Goal: Download file/media

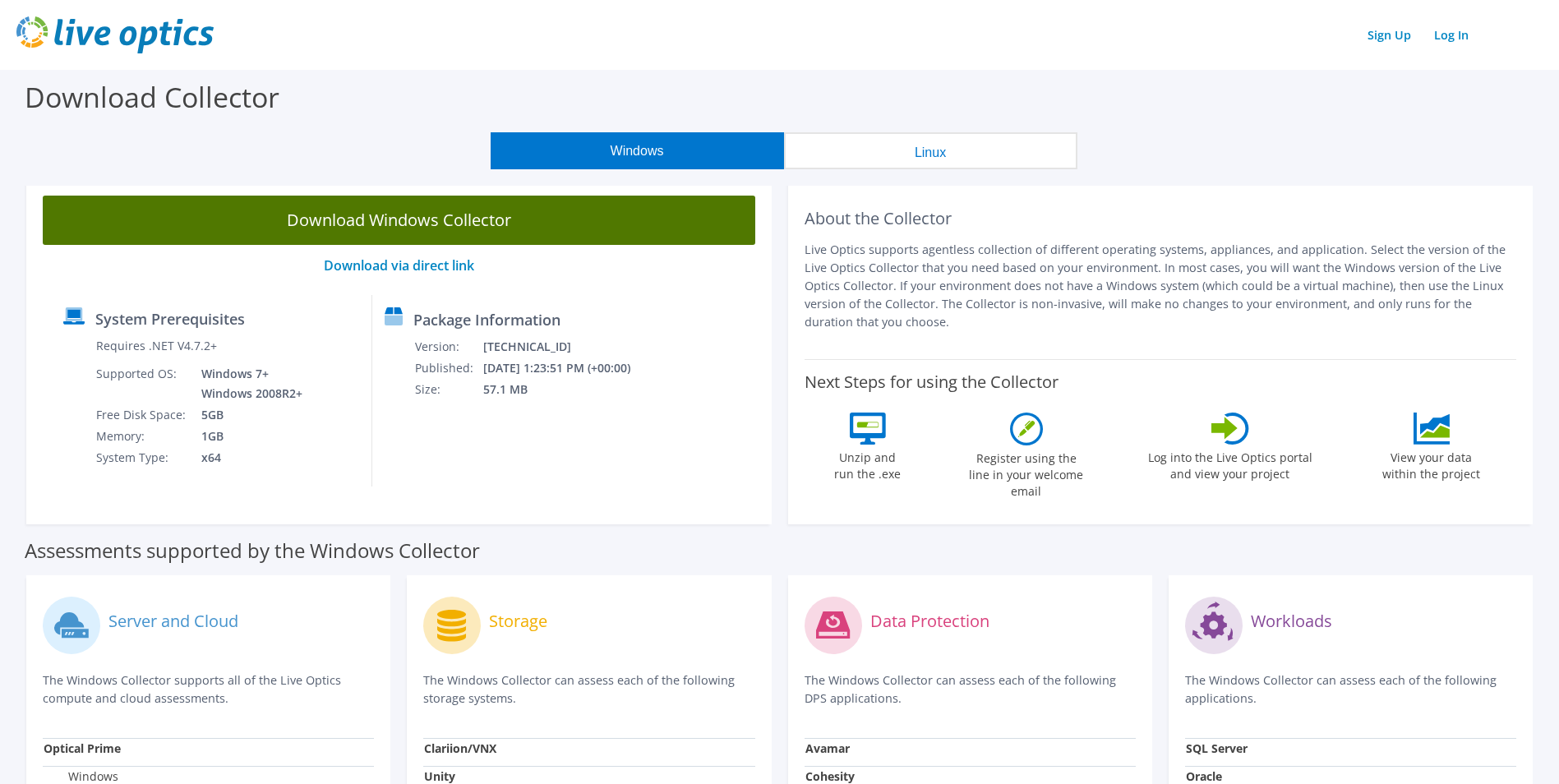
click at [418, 232] on link "Download Windows Collector" at bounding box center [399, 220] width 713 height 49
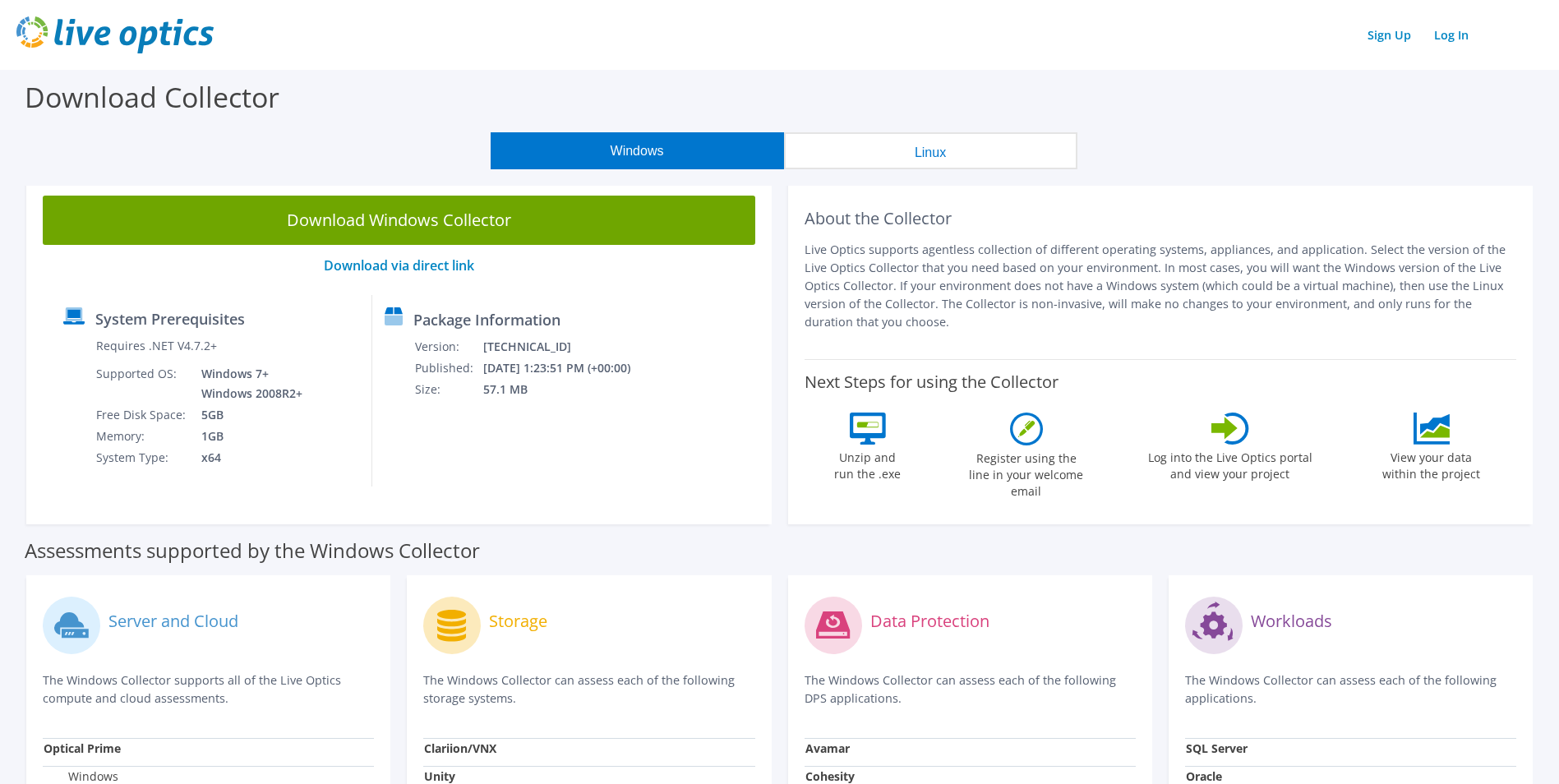
drag, startPoint x: 1472, startPoint y: 1, endPoint x: 1222, endPoint y: 55, distance: 255.8
click at [1081, 59] on header "Sign Up Log In" at bounding box center [780, 35] width 1559 height 69
